Goal: Find specific page/section: Find specific page/section

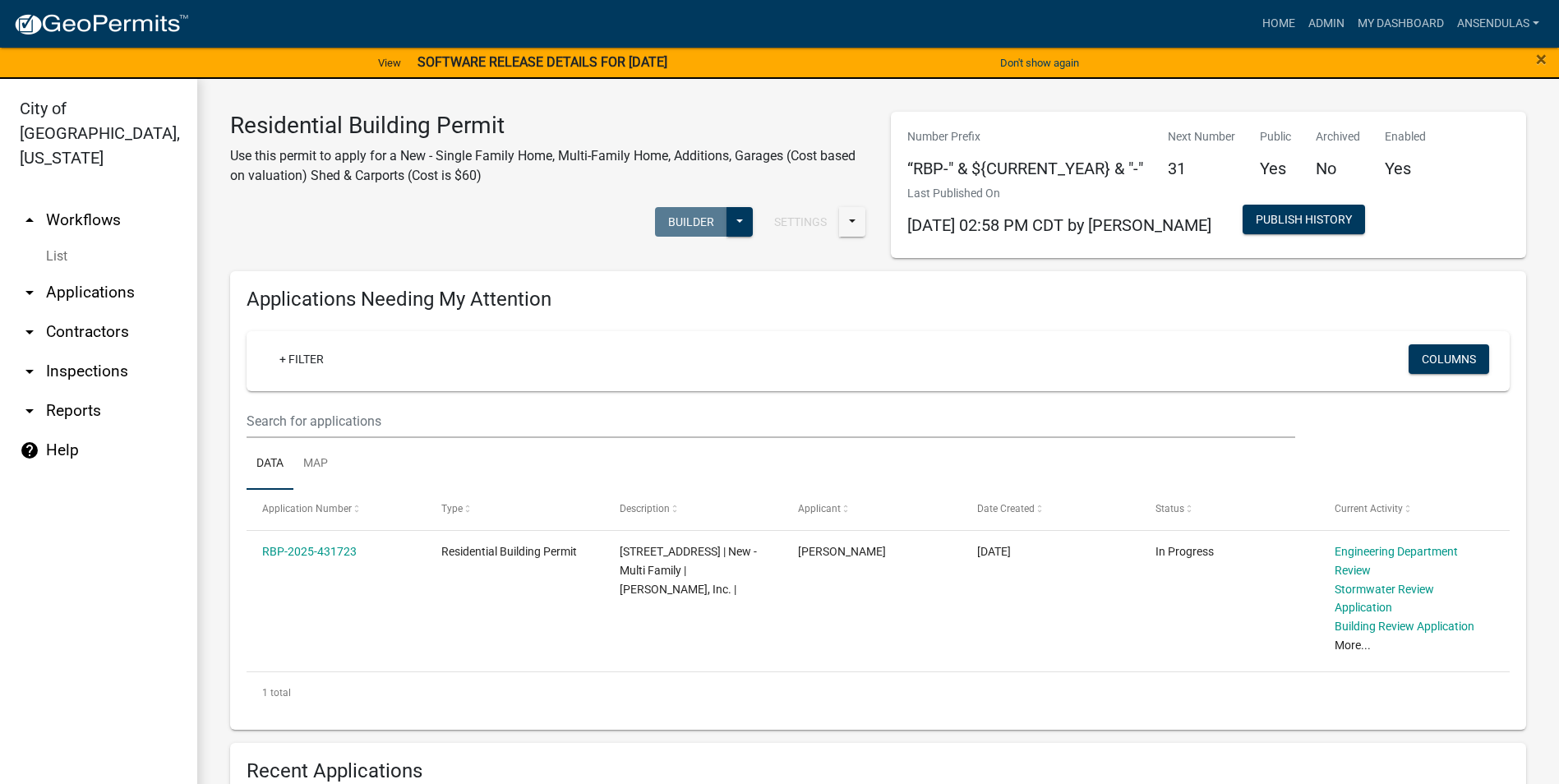
scroll to position [657, 0]
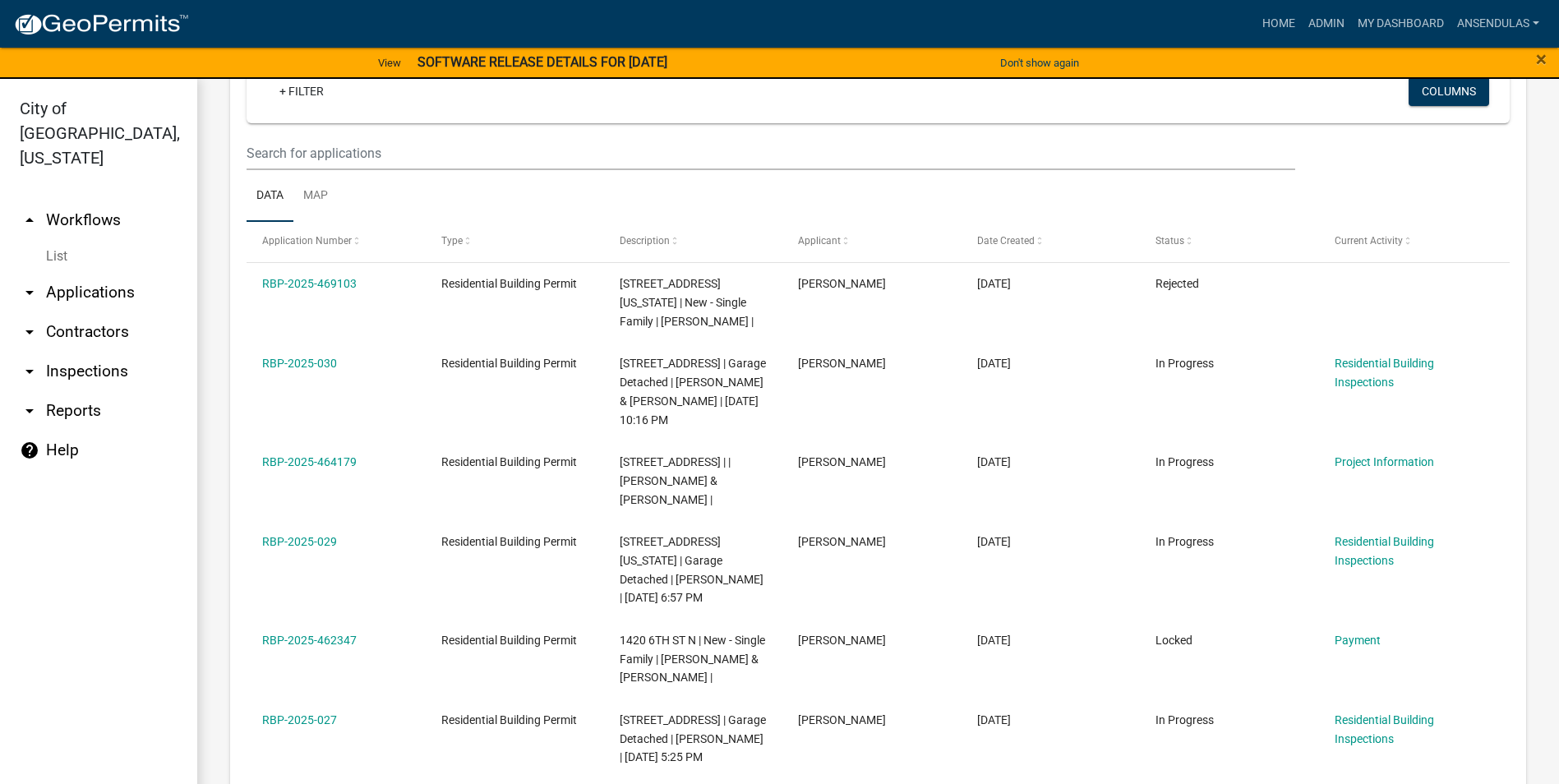
scroll to position [822, 0]
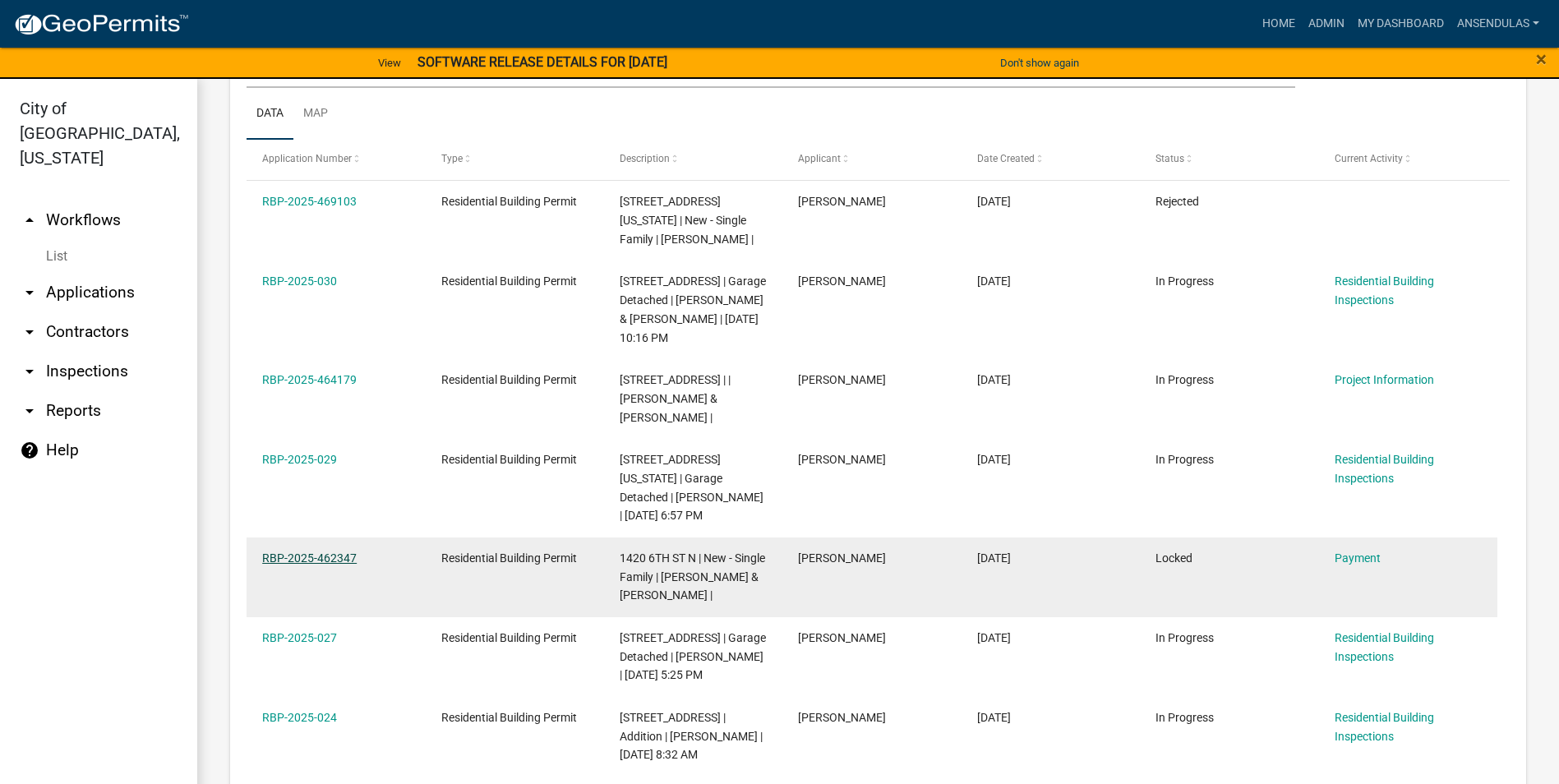
click at [313, 551] on link "RBP-2025-462347" at bounding box center [310, 557] width 94 height 13
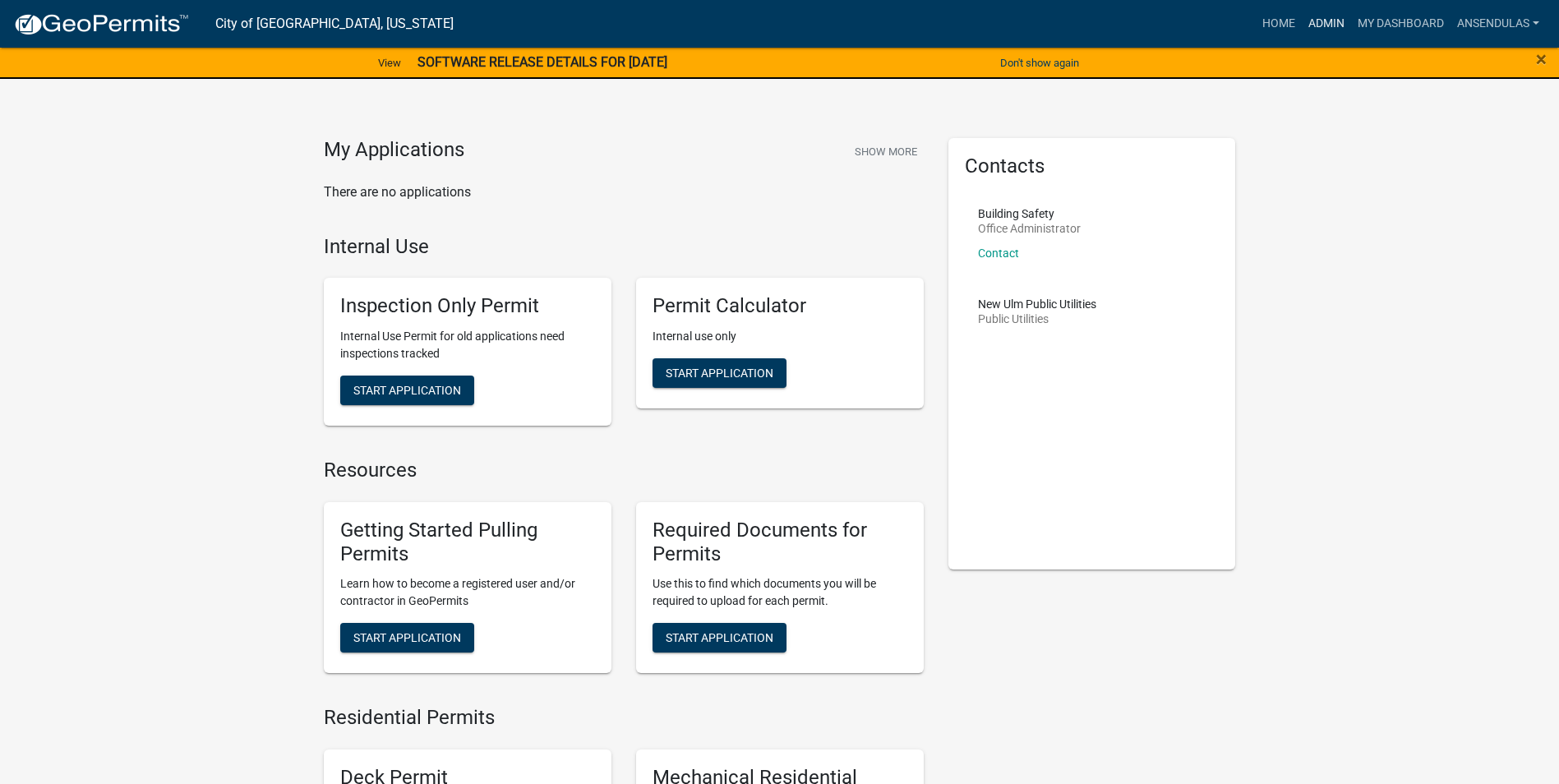
click at [1316, 19] on link "Admin" at bounding box center [1326, 24] width 49 height 31
